Goal: Information Seeking & Learning: Check status

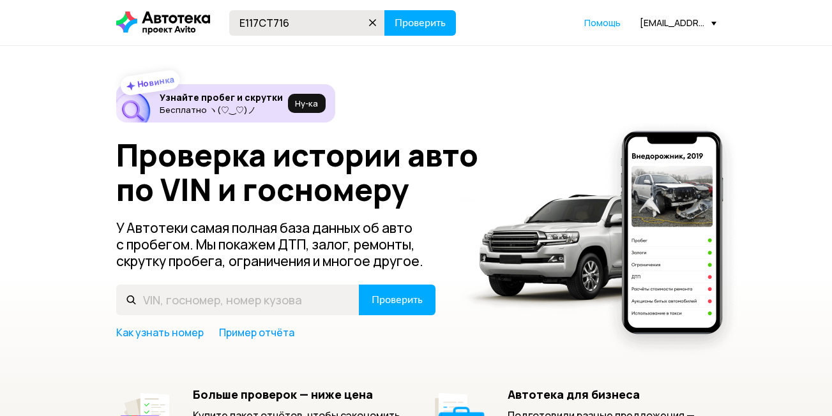
type input "Е117СТ716"
click at [384, 10] on button "Проверить" at bounding box center [420, 23] width 72 height 26
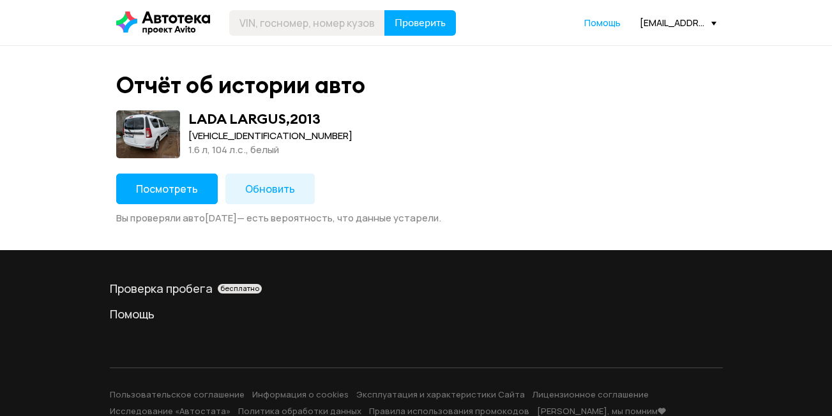
click at [158, 194] on span "Посмотреть" at bounding box center [167, 189] width 62 height 14
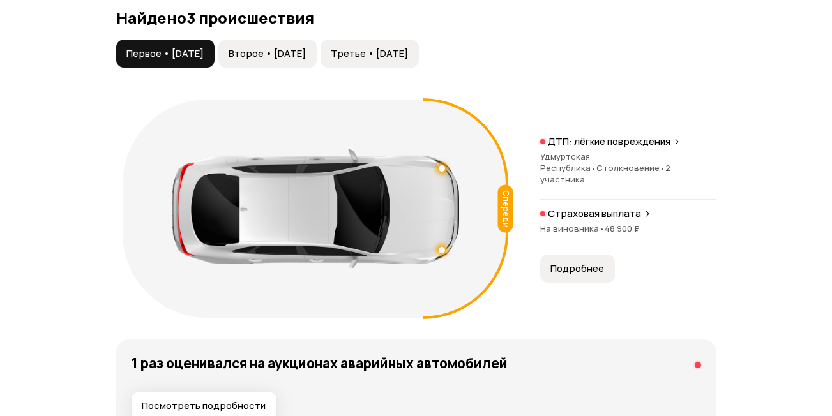
scroll to position [1341, 0]
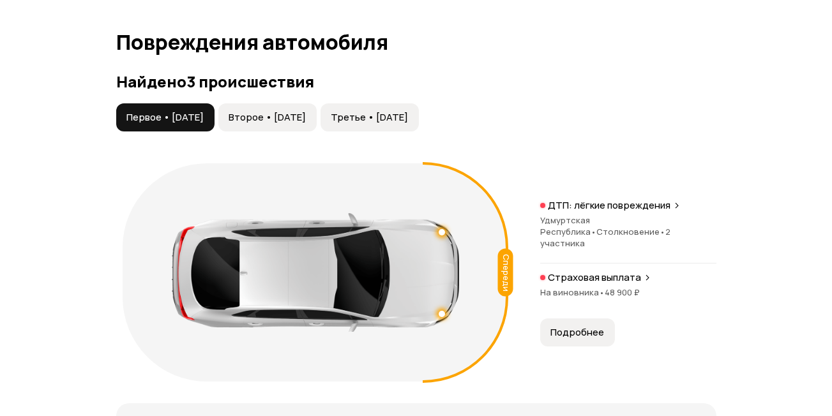
click at [362, 107] on button "Третье • [DATE]" at bounding box center [370, 117] width 98 height 28
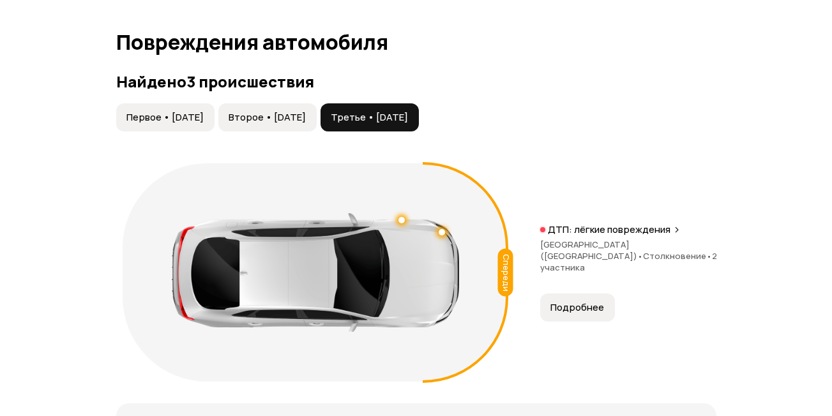
click at [306, 119] on span "Второе • [DATE]" at bounding box center [267, 117] width 77 height 13
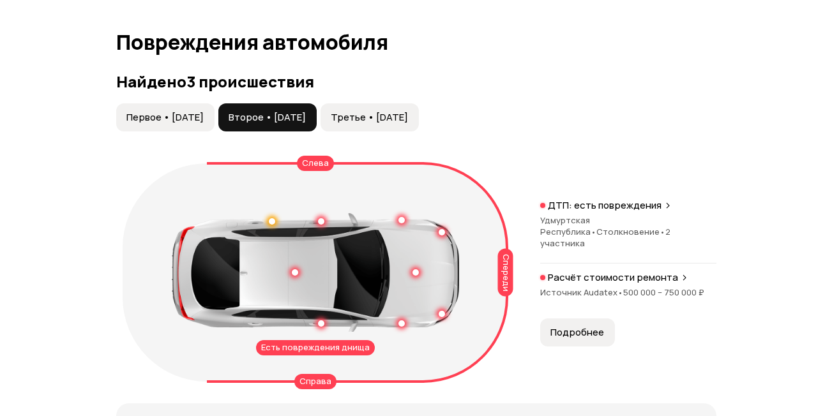
click at [159, 106] on button "Первое • [DATE]" at bounding box center [165, 117] width 98 height 28
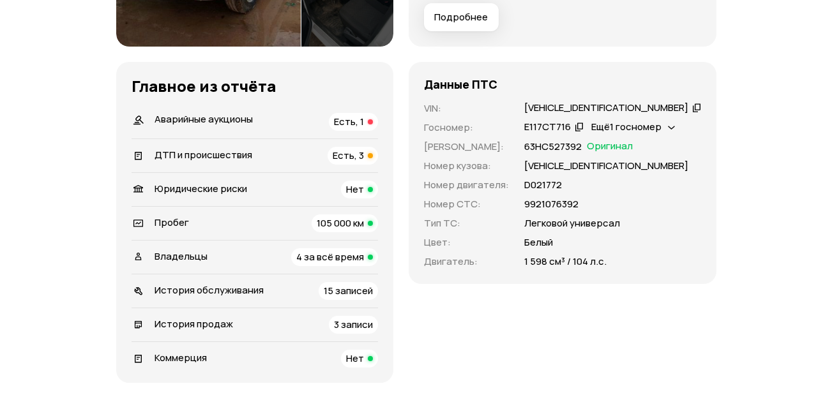
scroll to position [383, 0]
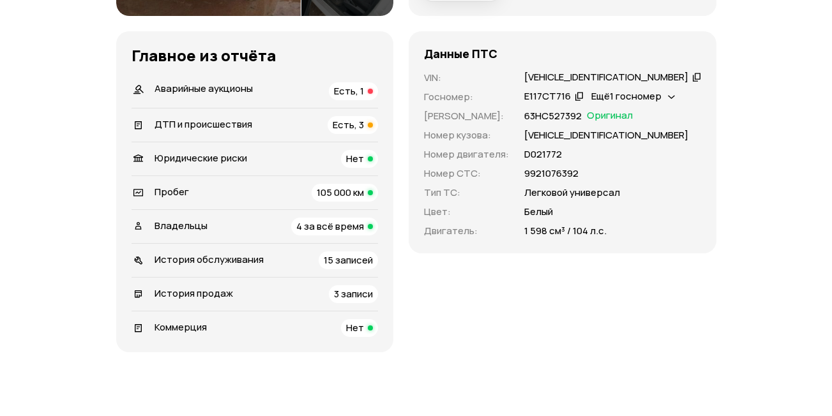
click at [646, 95] on span "Ещё 1 госномер" at bounding box center [626, 95] width 70 height 13
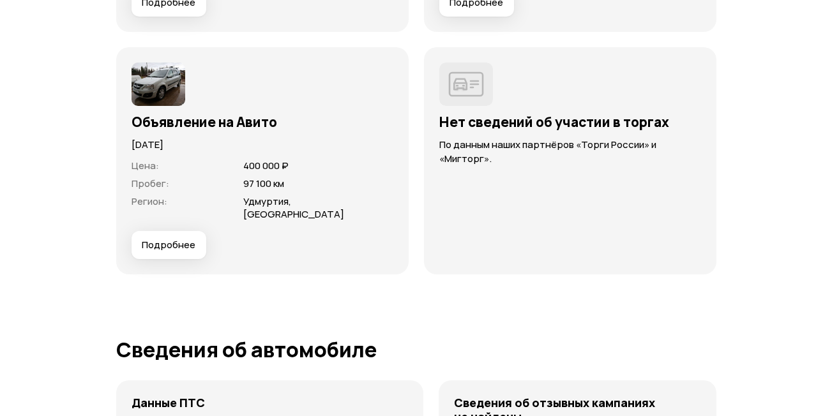
scroll to position [3976, 0]
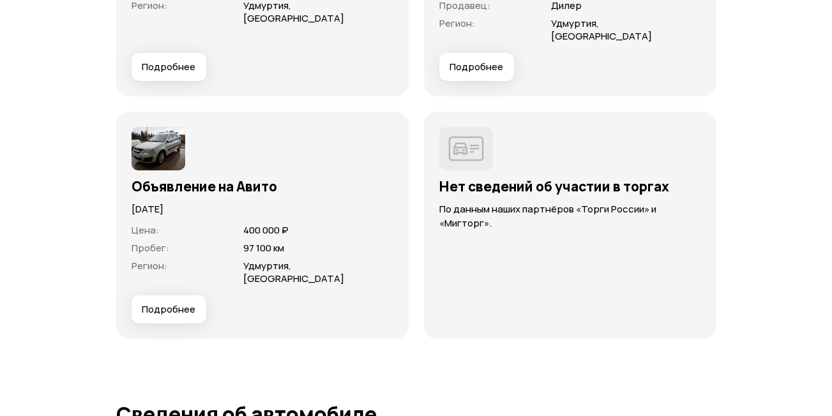
click at [160, 303] on span "Подробнее" at bounding box center [169, 309] width 54 height 13
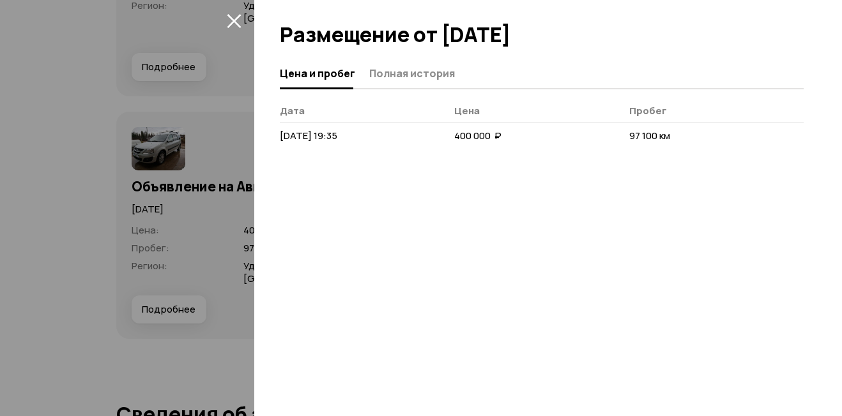
click at [234, 20] on icon "закрыть" at bounding box center [234, 21] width 14 height 14
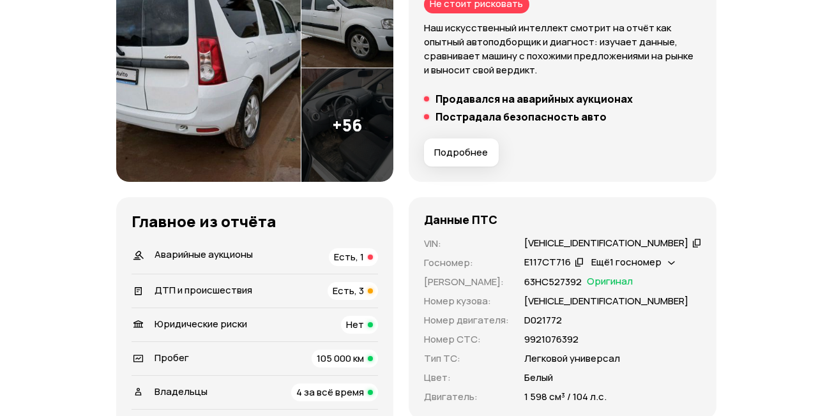
scroll to position [0, 0]
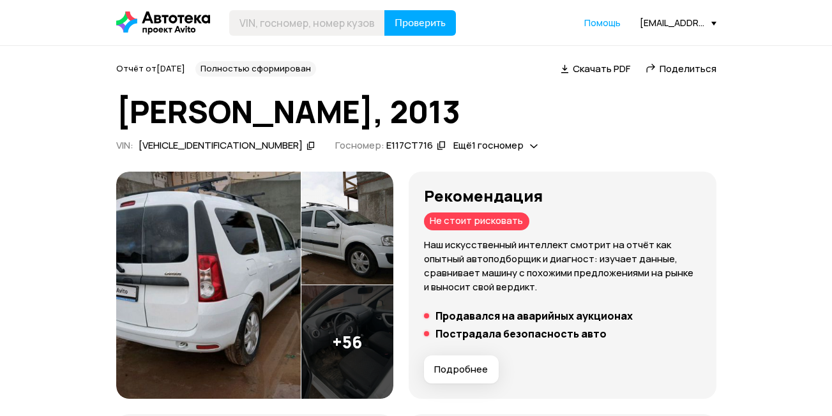
click at [147, 25] on icon at bounding box center [163, 22] width 94 height 23
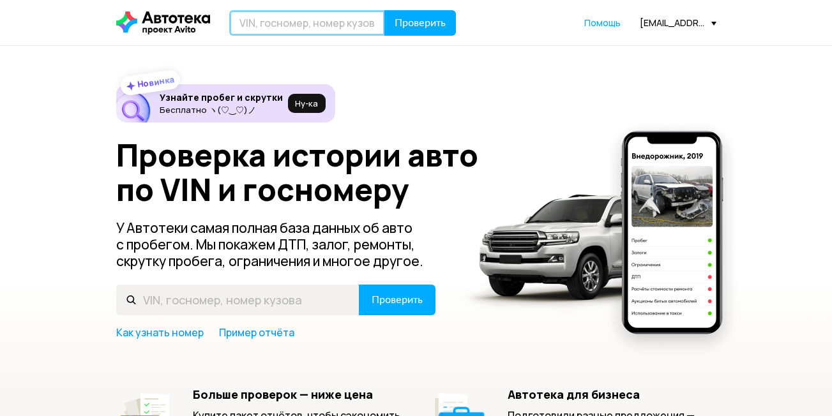
click at [249, 26] on input "text" at bounding box center [307, 23] width 156 height 26
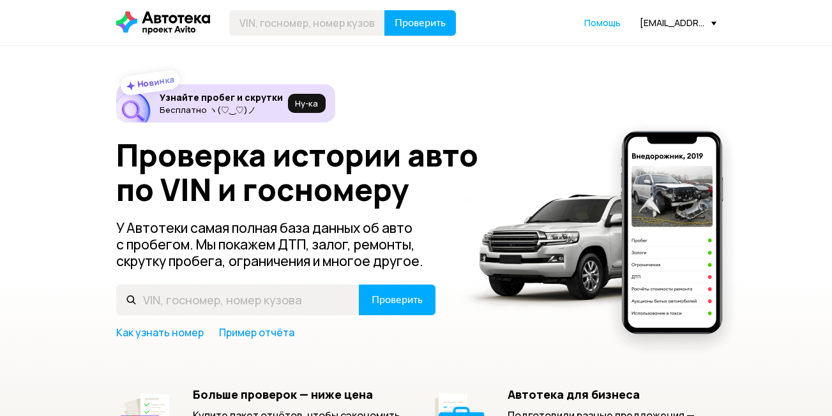
drag, startPoint x: 187, startPoint y: 17, endPoint x: 199, endPoint y: 13, distance: 11.9
click at [186, 17] on icon at bounding box center [163, 22] width 94 height 23
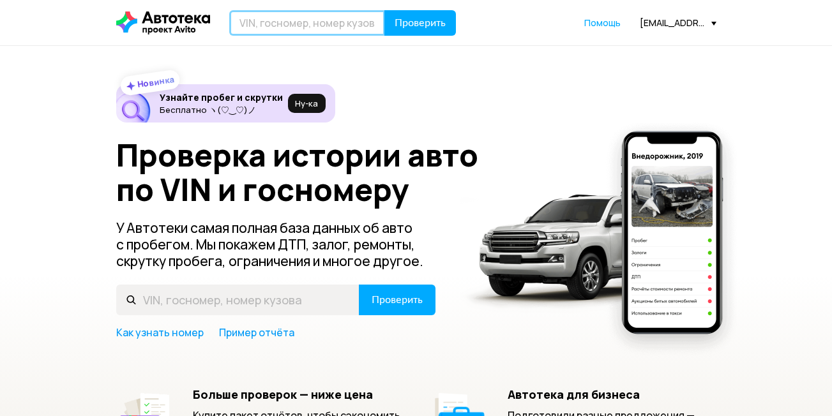
click at [286, 22] on input "text" at bounding box center [307, 23] width 156 height 26
paste input "[VEHICLE_IDENTIFICATION_NUMBER]"
type input "[VEHICLE_IDENTIFICATION_NUMBER]"
click at [384, 10] on button "Проверить" at bounding box center [420, 23] width 72 height 26
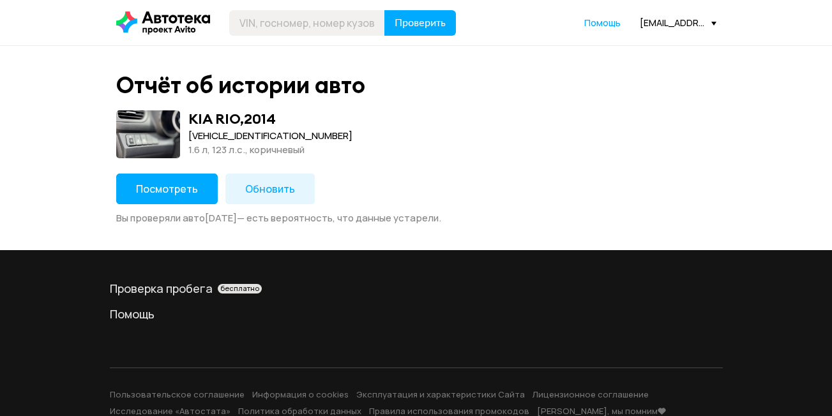
click at [190, 177] on button "Посмотреть" at bounding box center [167, 189] width 102 height 31
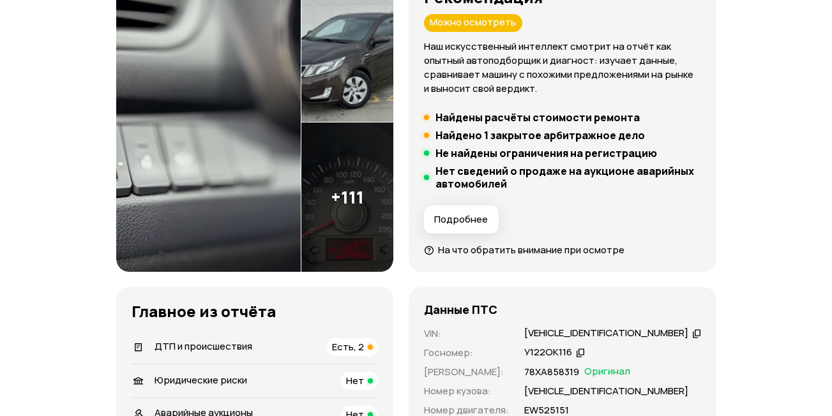
scroll to position [192, 0]
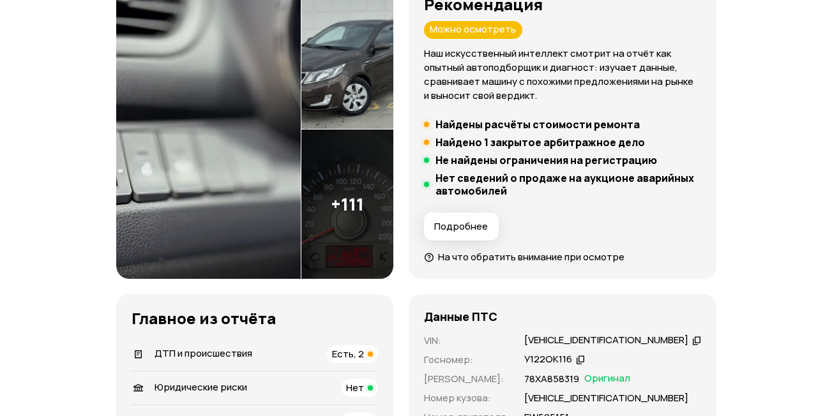
click at [488, 227] on span "Подробнее" at bounding box center [461, 226] width 54 height 13
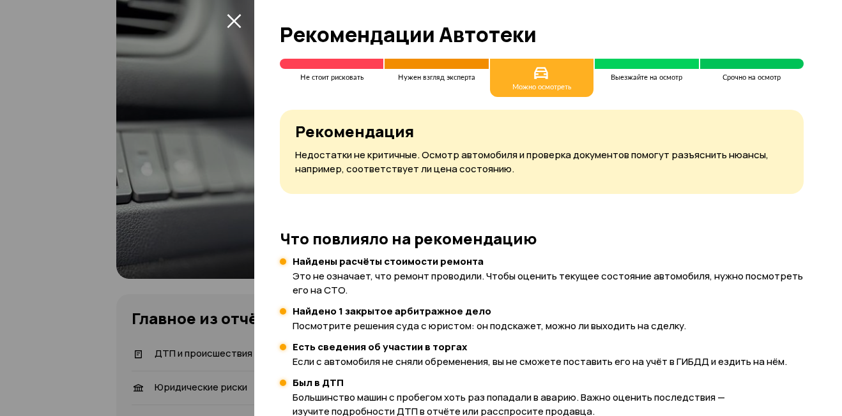
click at [234, 23] on icon "закрыть" at bounding box center [234, 20] width 15 height 15
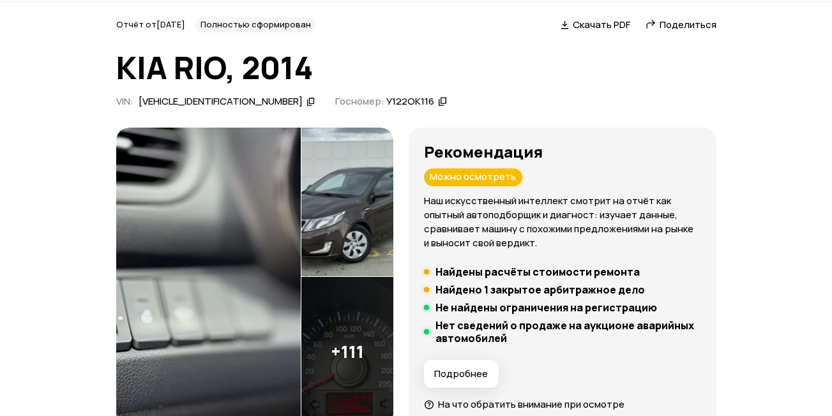
scroll to position [0, 0]
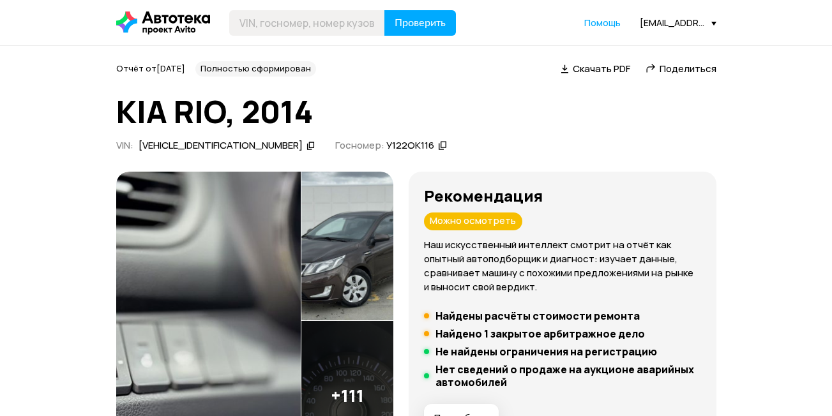
click at [478, 217] on div "Можно осмотреть" at bounding box center [473, 222] width 98 height 18
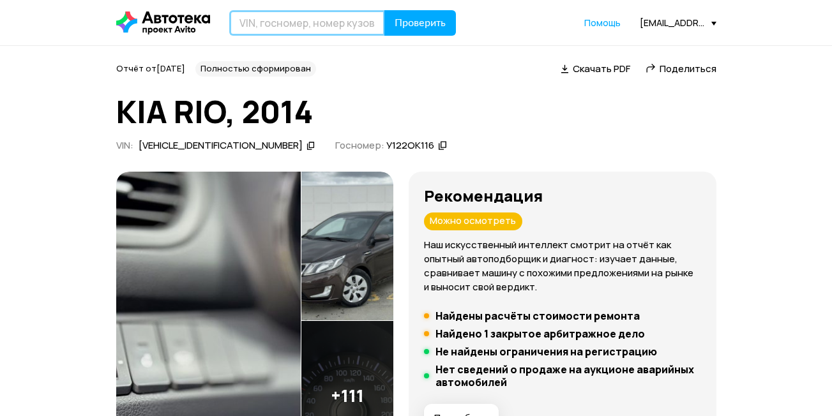
click at [273, 28] on input "text" at bounding box center [307, 23] width 156 height 26
paste input "[VEHICLE_IDENTIFICATION_NUMBER]"
type input "[VEHICLE_IDENTIFICATION_NUMBER]"
click at [384, 10] on button "Проверить" at bounding box center [420, 23] width 72 height 26
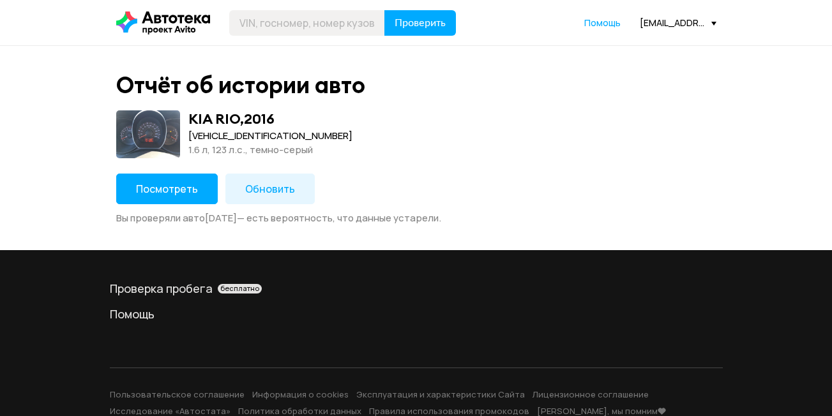
click at [139, 176] on button "Посмотреть" at bounding box center [167, 189] width 102 height 31
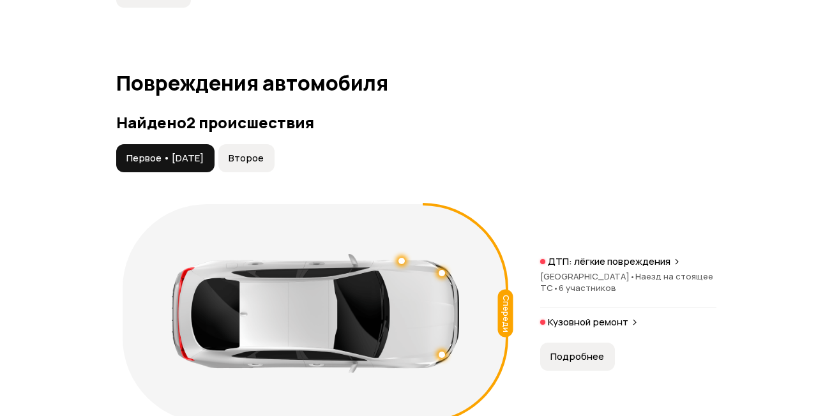
scroll to position [1405, 0]
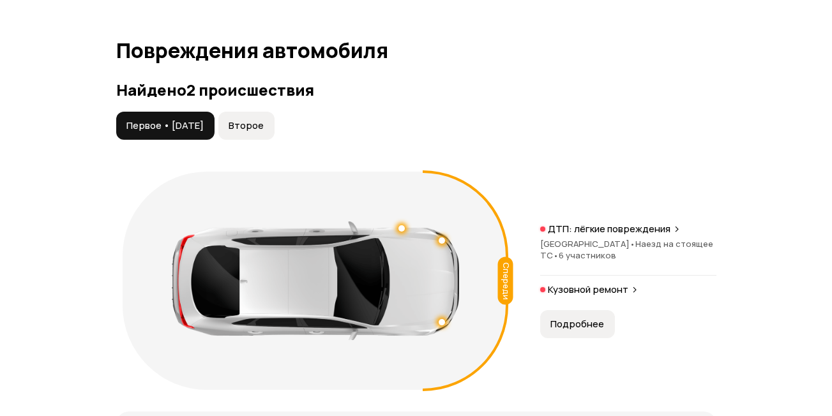
click at [257, 110] on div "Найдено 2 происшествия Первое • [DATE] Второе Спереди ДТП: лёгкие повреждения […" at bounding box center [416, 238] width 600 height 315
click at [265, 135] on button "Второе" at bounding box center [246, 126] width 56 height 28
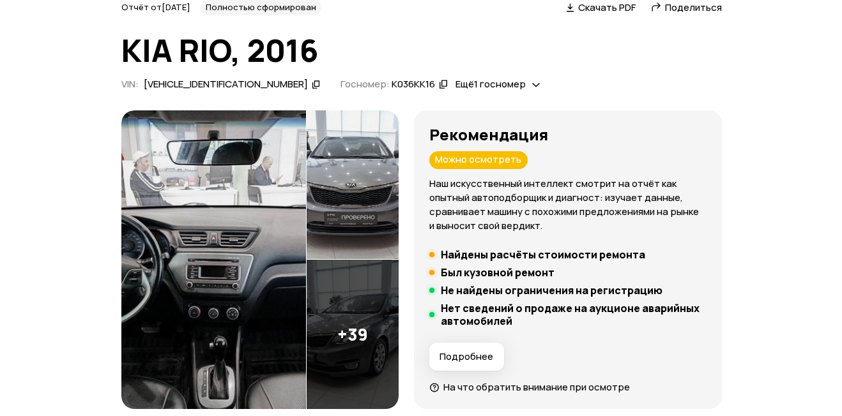
scroll to position [0, 0]
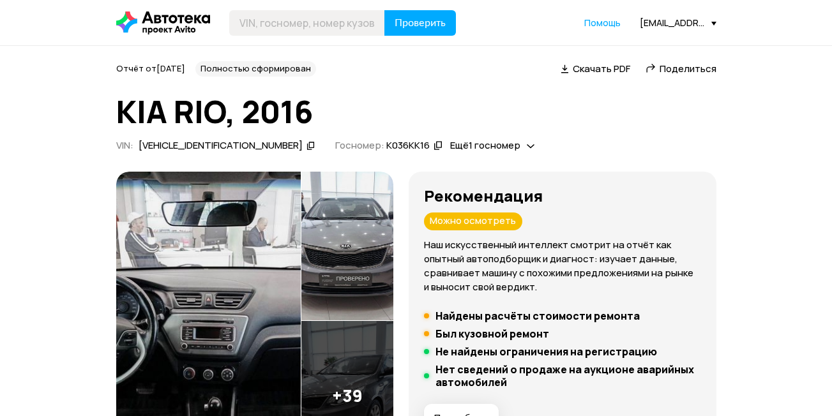
click at [187, 33] on icon at bounding box center [163, 22] width 94 height 23
click at [351, 258] on img at bounding box center [347, 246] width 92 height 149
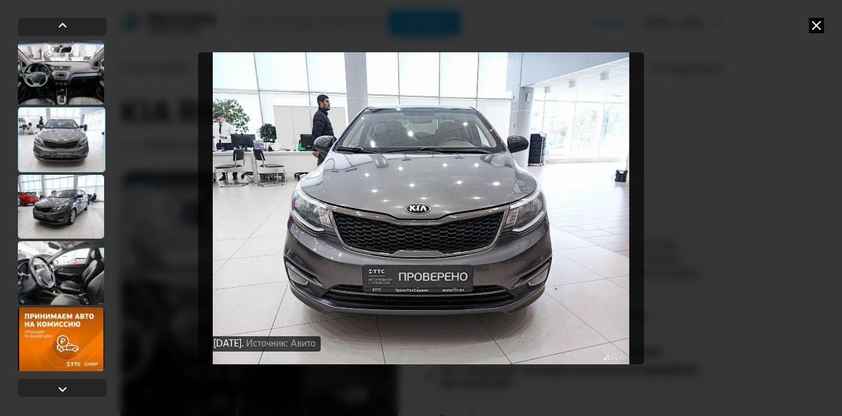
click at [63, 208] on div at bounding box center [61, 207] width 86 height 64
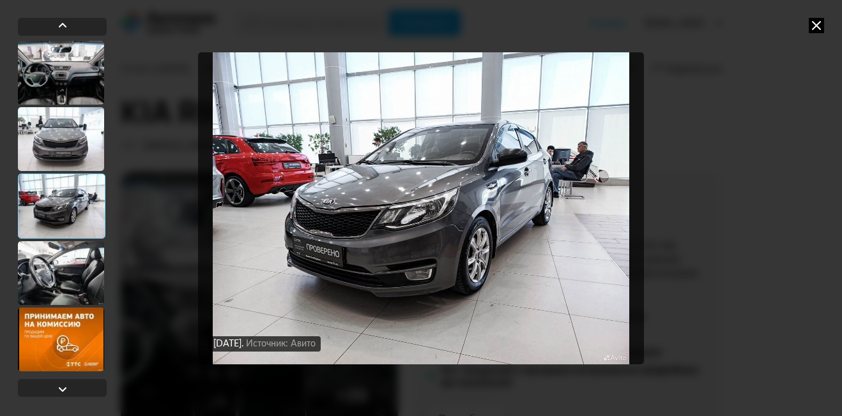
click at [61, 254] on div at bounding box center [61, 273] width 86 height 64
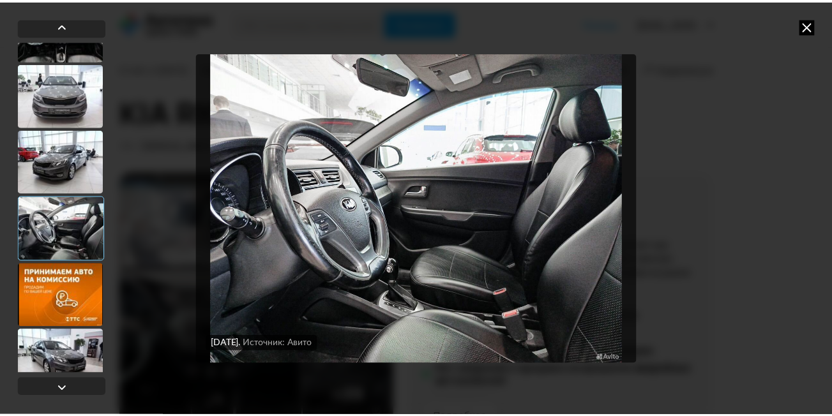
scroll to position [64, 0]
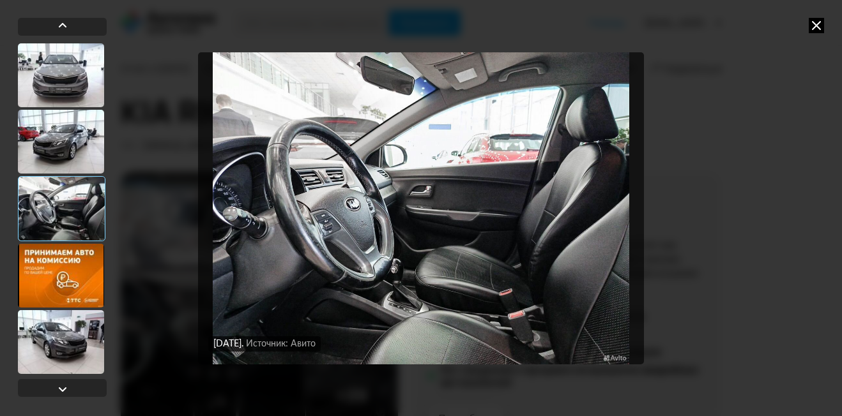
click at [818, 30] on icon at bounding box center [816, 25] width 15 height 15
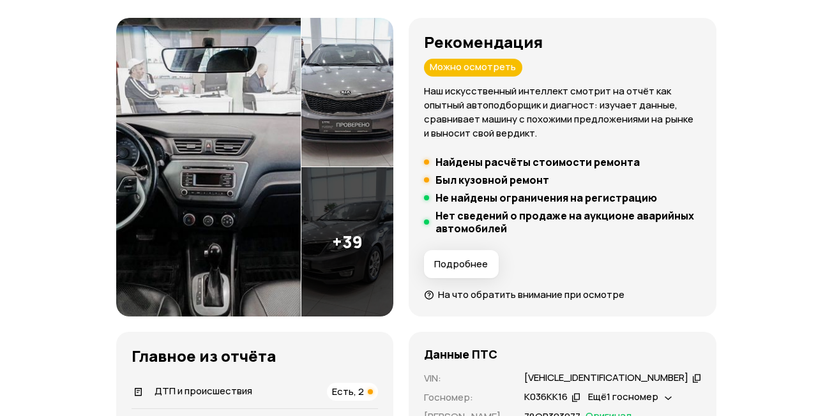
scroll to position [192, 0]
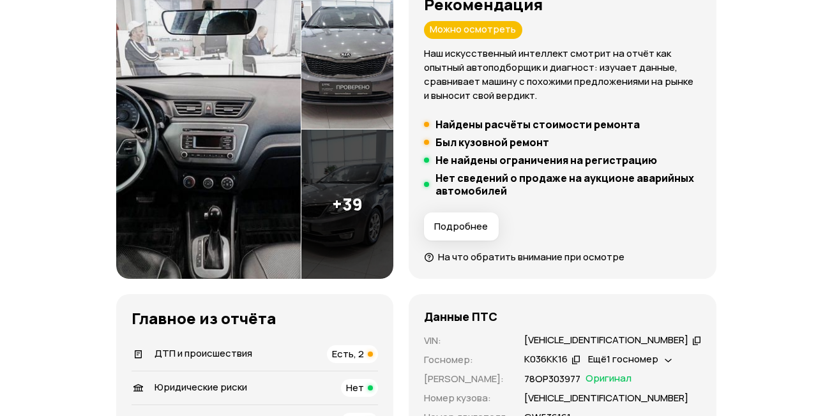
click at [390, 214] on img at bounding box center [347, 204] width 92 height 149
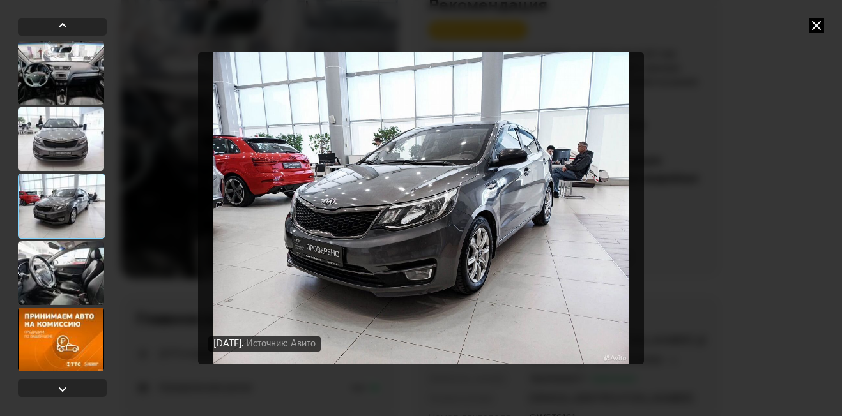
click at [33, 257] on div at bounding box center [61, 273] width 86 height 64
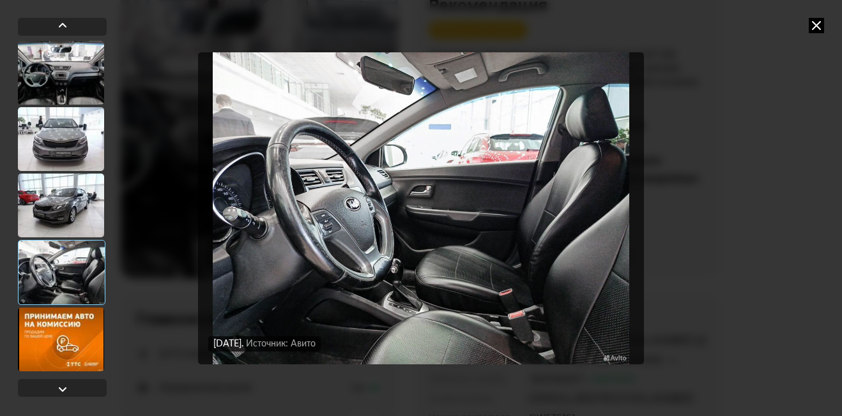
click at [61, 204] on div at bounding box center [61, 206] width 86 height 64
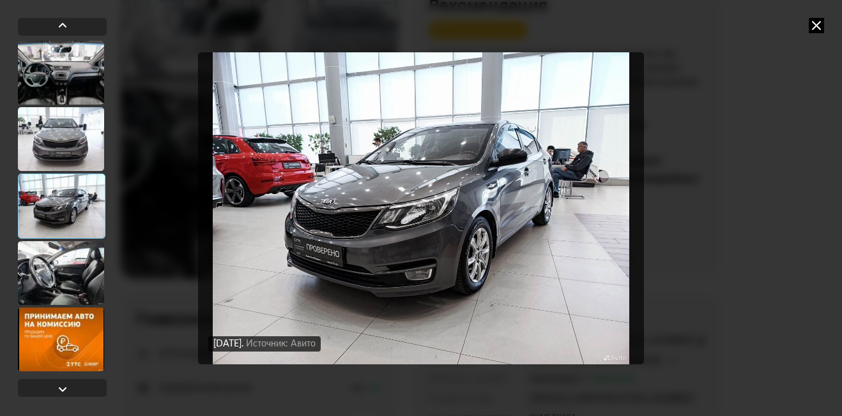
click at [812, 25] on icon at bounding box center [816, 25] width 15 height 15
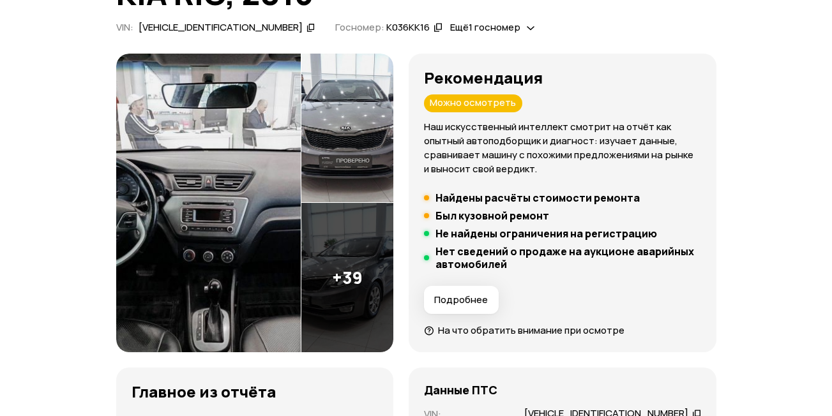
scroll to position [0, 0]
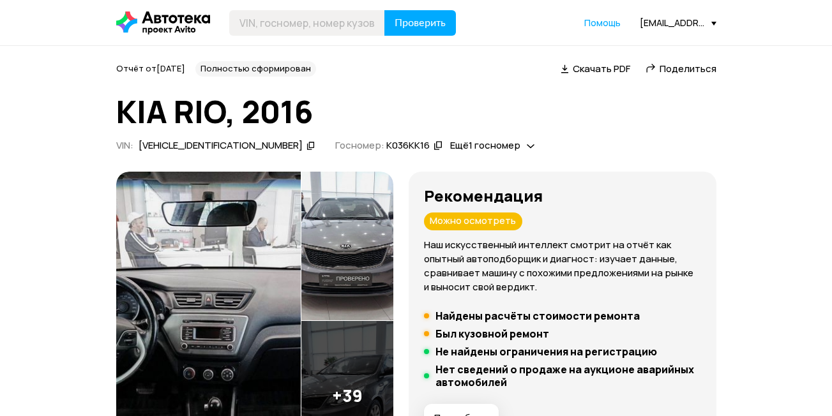
click at [163, 30] on icon at bounding box center [163, 22] width 94 height 23
